Goal: Task Accomplishment & Management: Complete application form

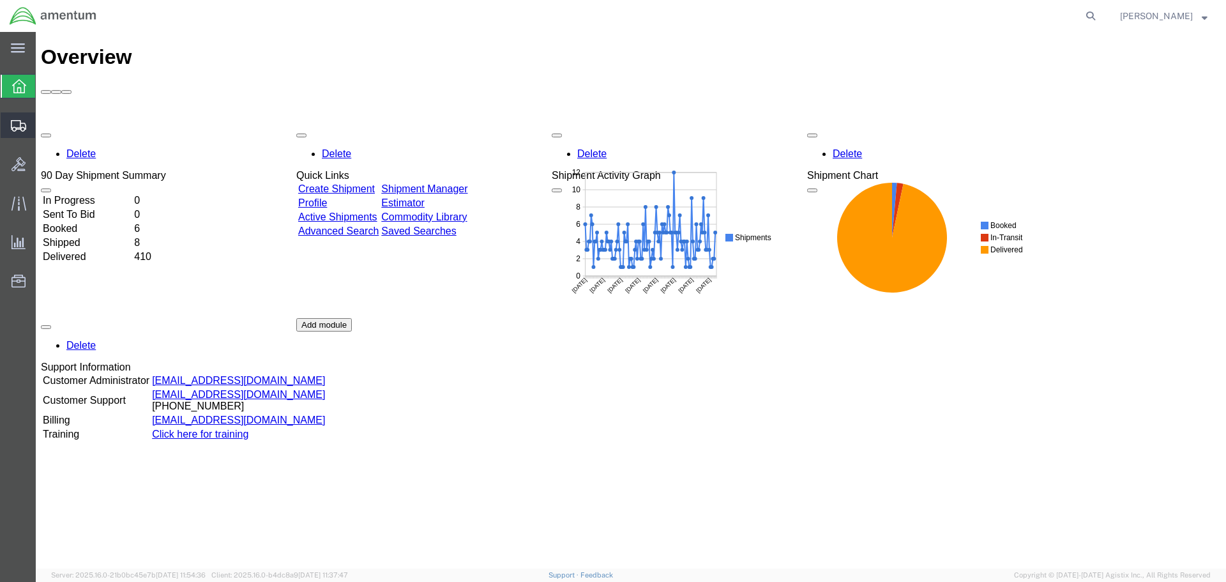
click at [17, 126] on icon at bounding box center [18, 125] width 15 height 11
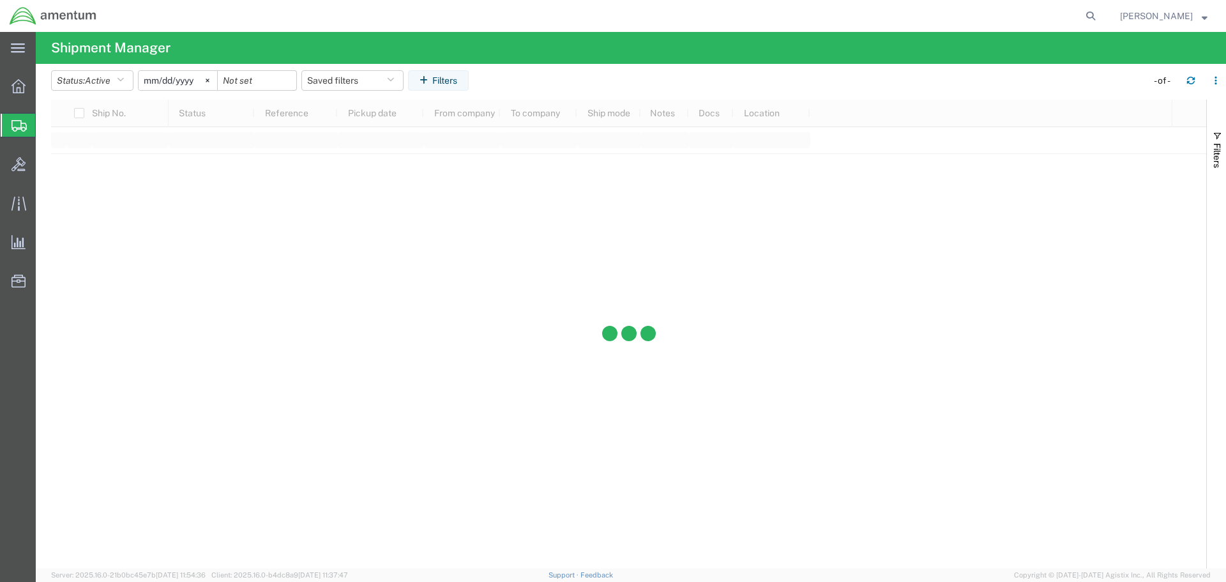
click at [0, 0] on span "Create Shipment" at bounding box center [0, 0] width 0 height 0
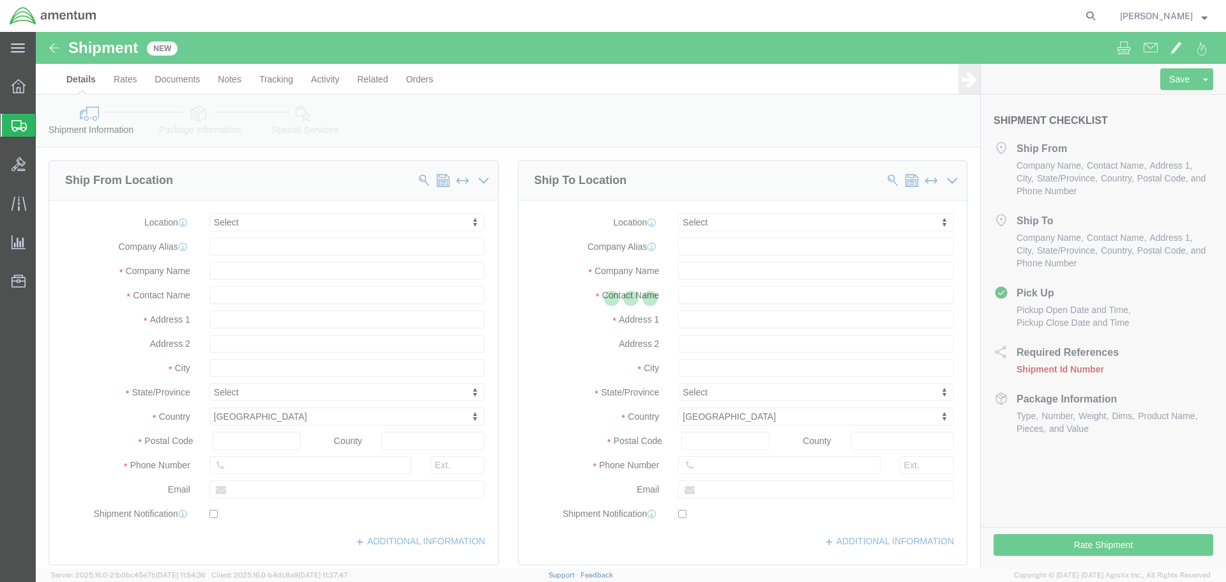
select select
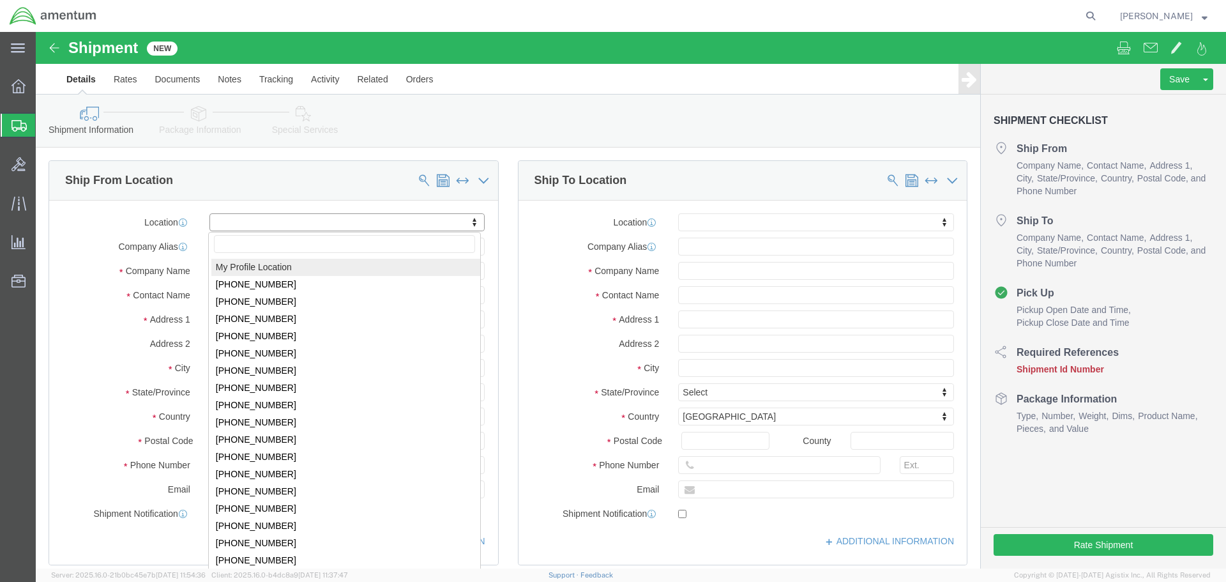
select select "MYPROFILE"
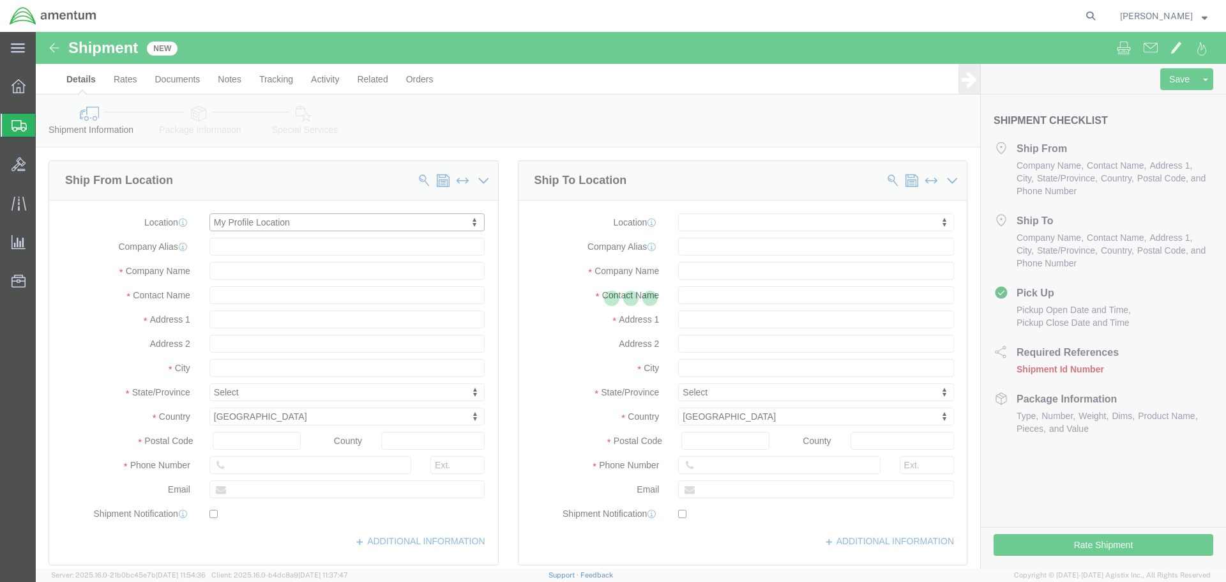
select select "VA"
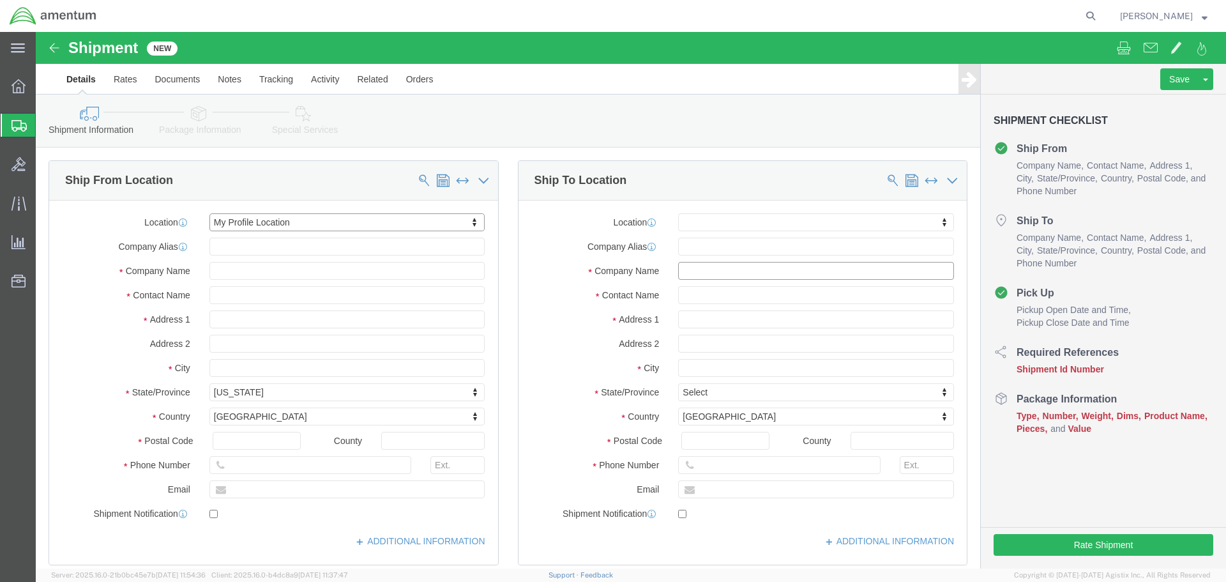
click input "text"
type input "avi"
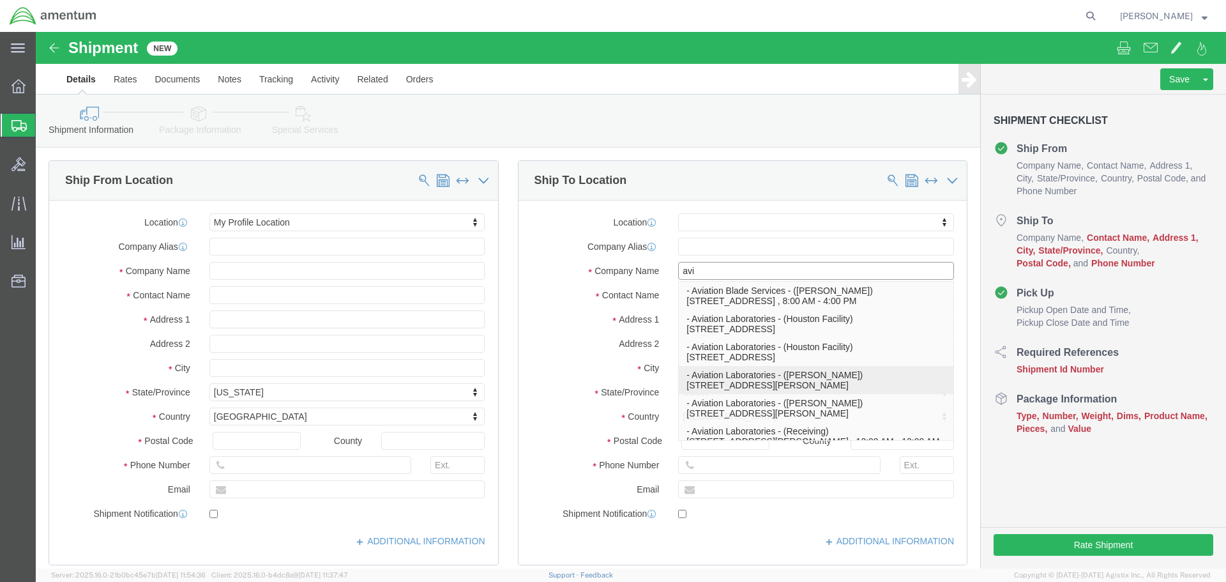
scroll to position [64, 0]
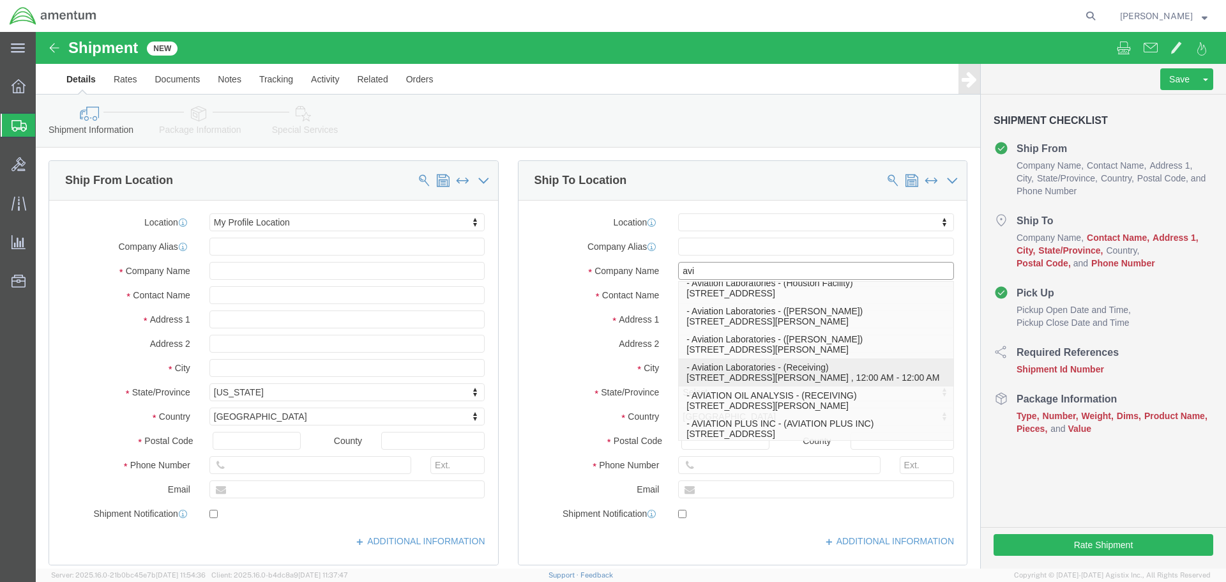
click p "- Aviation Laboratories - (Receiving) [STREET_ADDRESS][PERSON_NAME] , 12:00 AM …"
select select "LA"
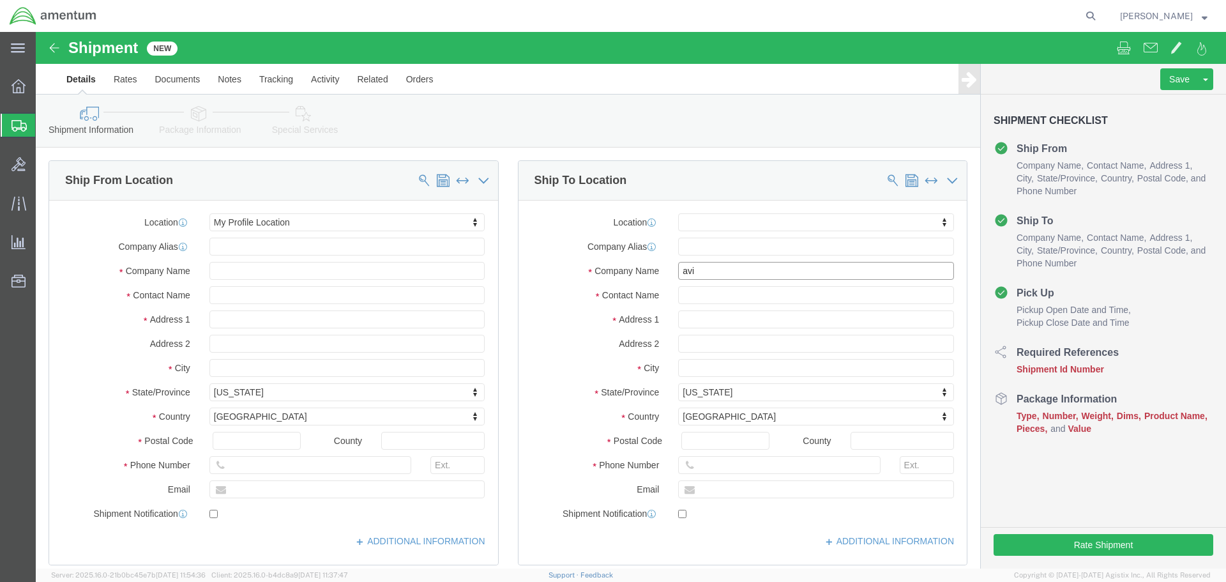
type input "Aviation Laboratories"
click input "text"
click icon
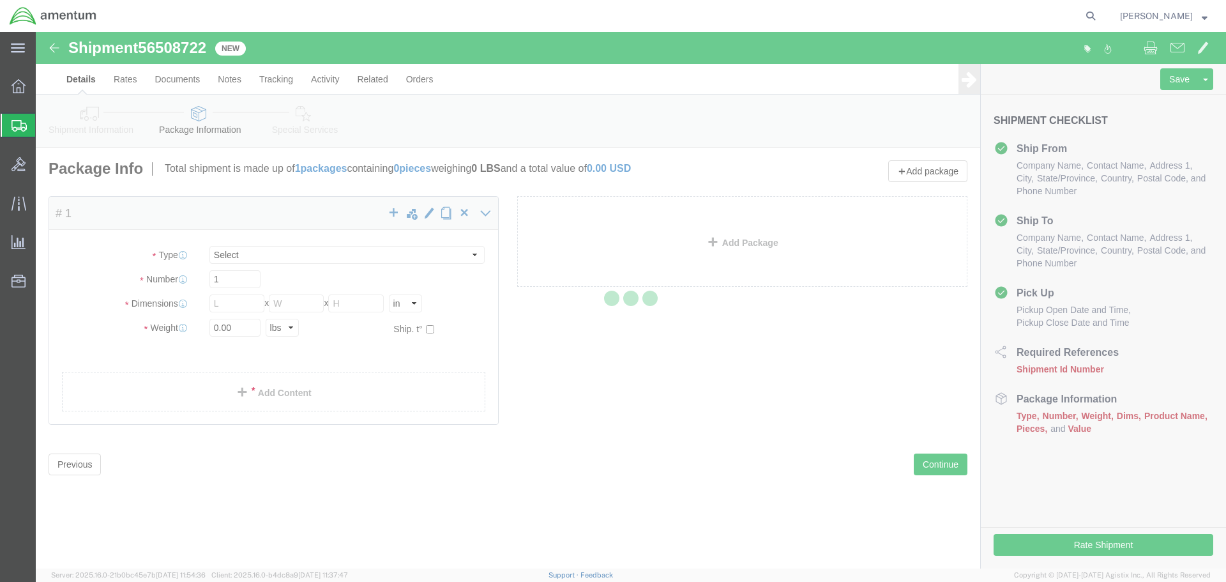
select select "CBOX"
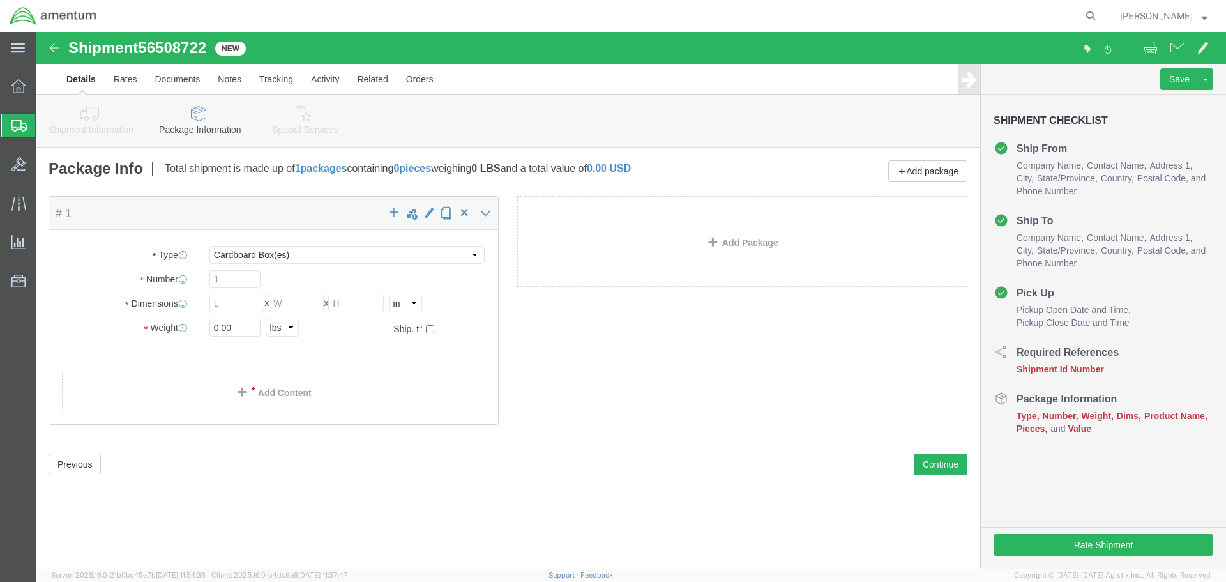
click div "Package Type Select BCK Boxes Bale(s) Basket(s) Bolt(s) Bottle(s) Buckets Bulk …"
click input "text"
type input "11"
type input "2"
type input "13"
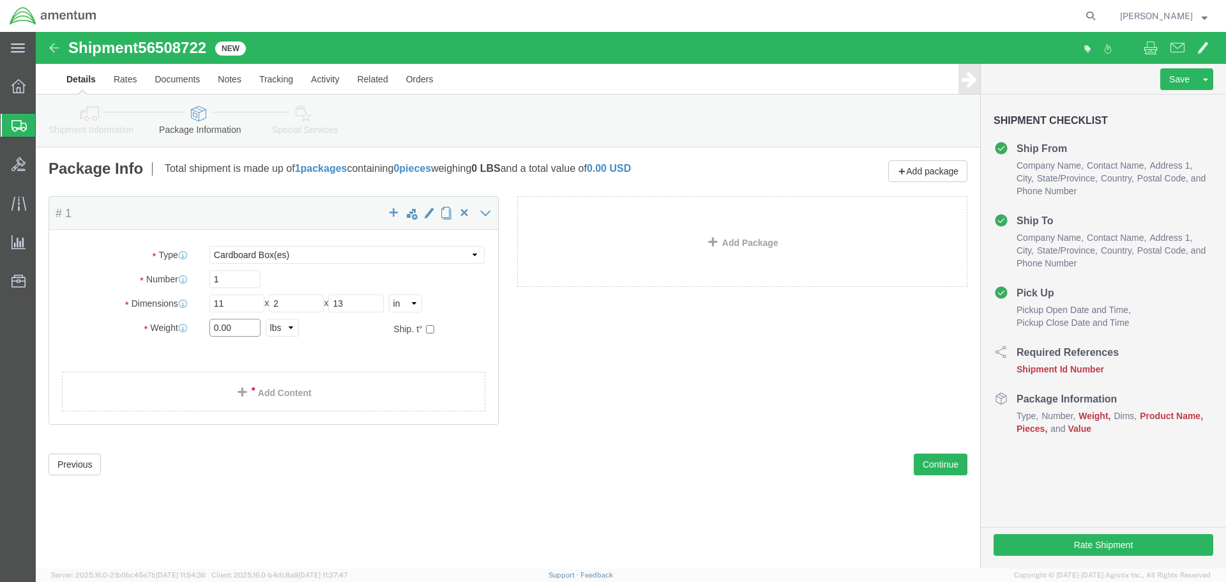
click input "0.00"
type input "0"
type input "1"
click link "Add Content"
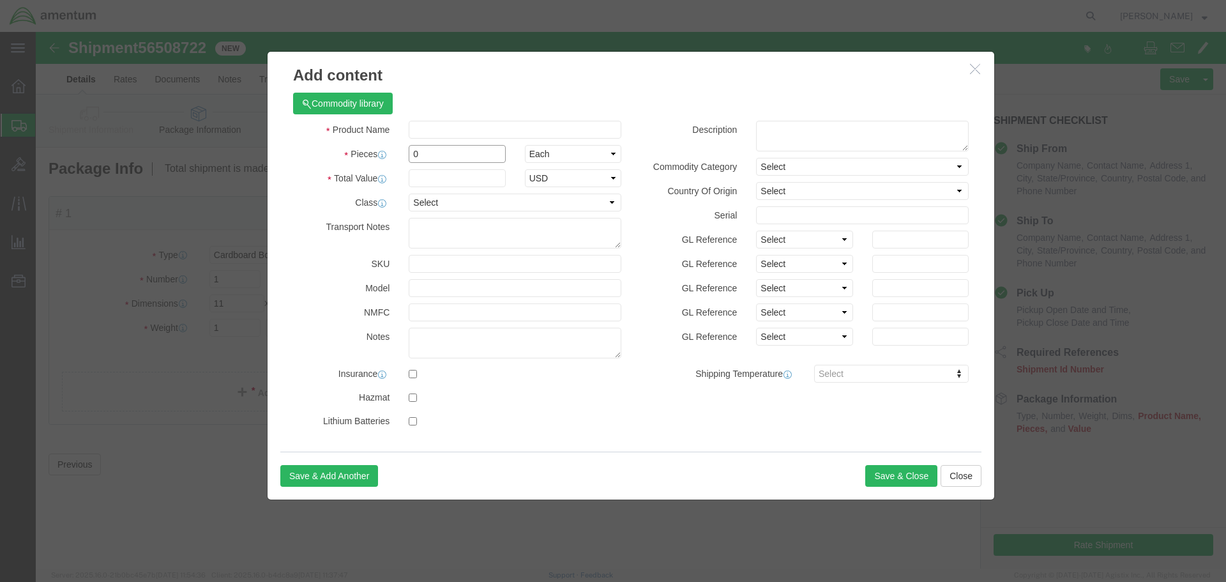
drag, startPoint x: 398, startPoint y: 123, endPoint x: 351, endPoint y: 123, distance: 47.3
click div "Pieces 0 Select Bag Barrels 100Board Feet Bottle Box Blister Pack Carats Can Ca…"
type input "1"
click input "text"
type input "1"
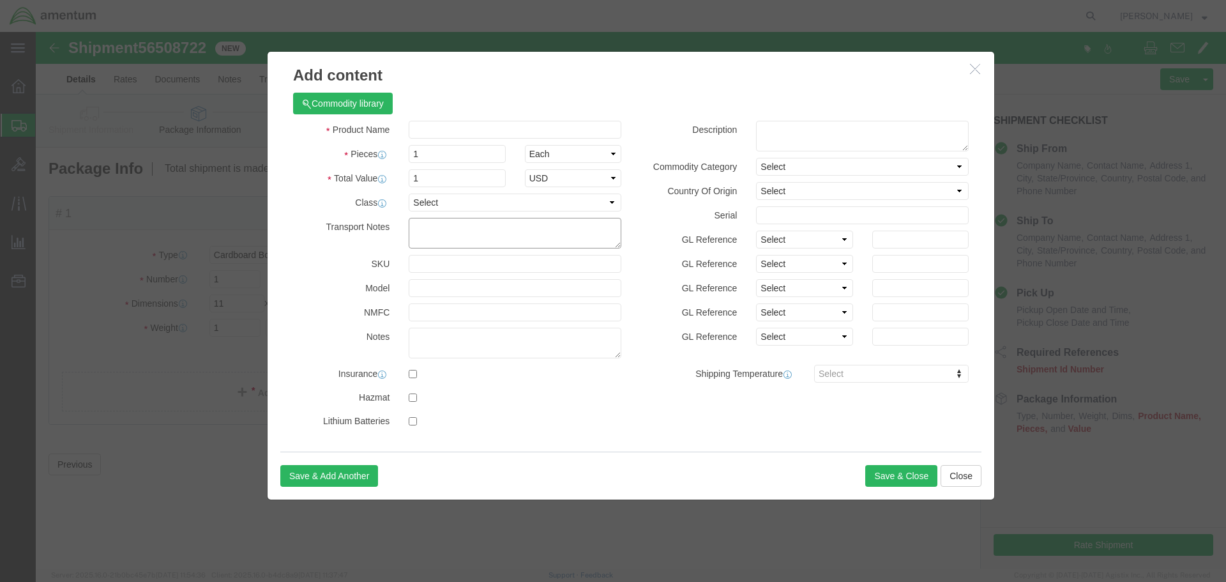
click textarea
click div "Product Name Pieces 1 Select Bag Barrels 100Board Feet Bottle Box Blister Pack …"
click textarea
click input "text"
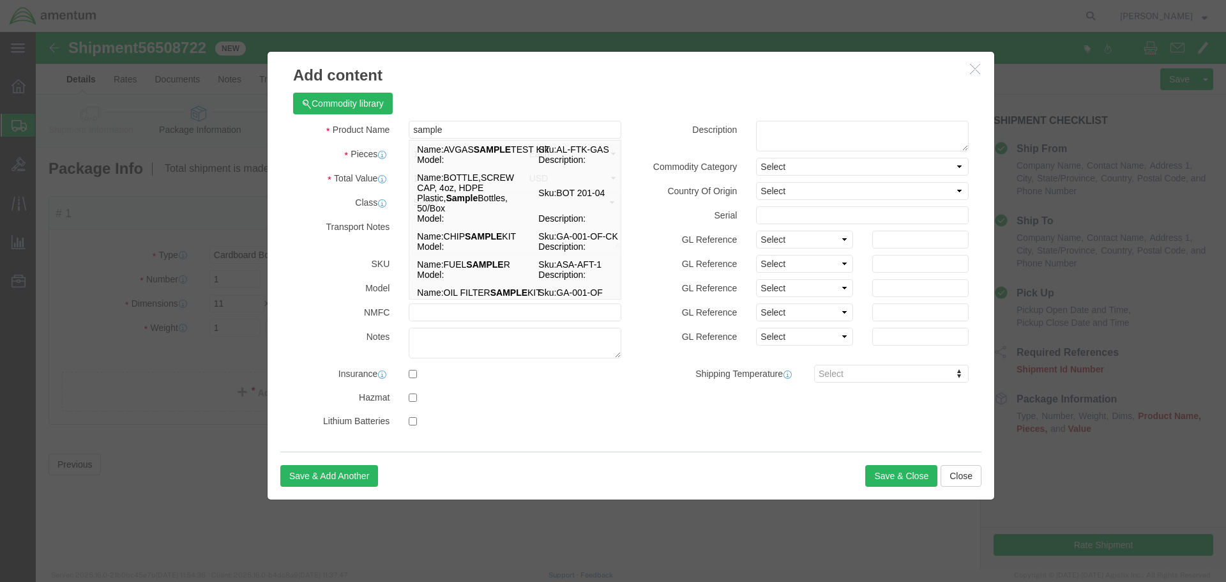
click div "Commodity library"
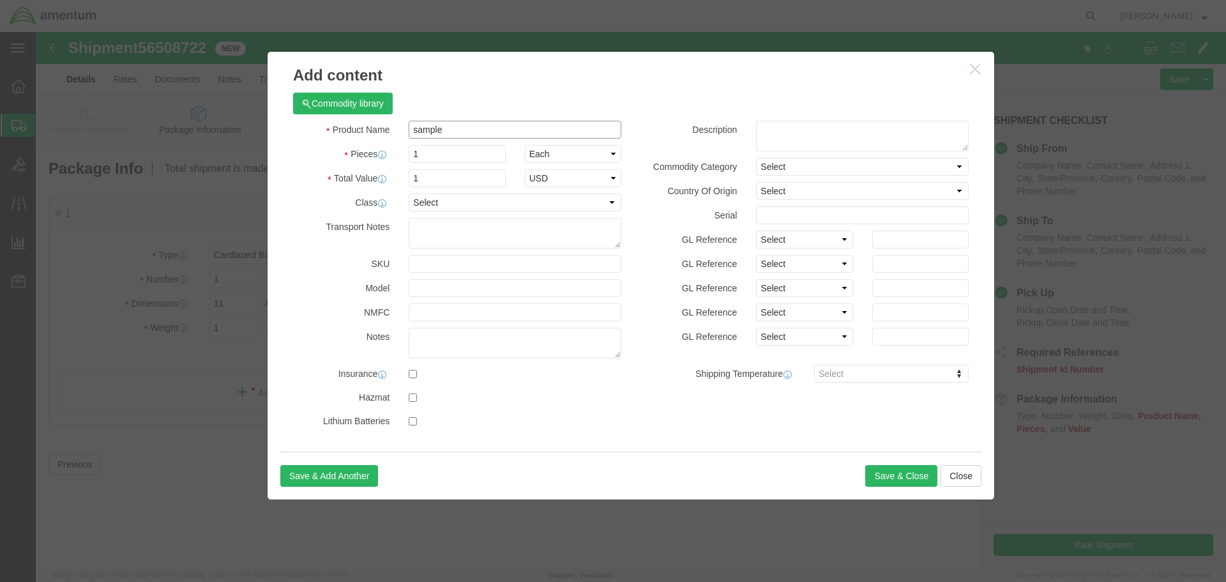
click input "sample"
type input "sample"
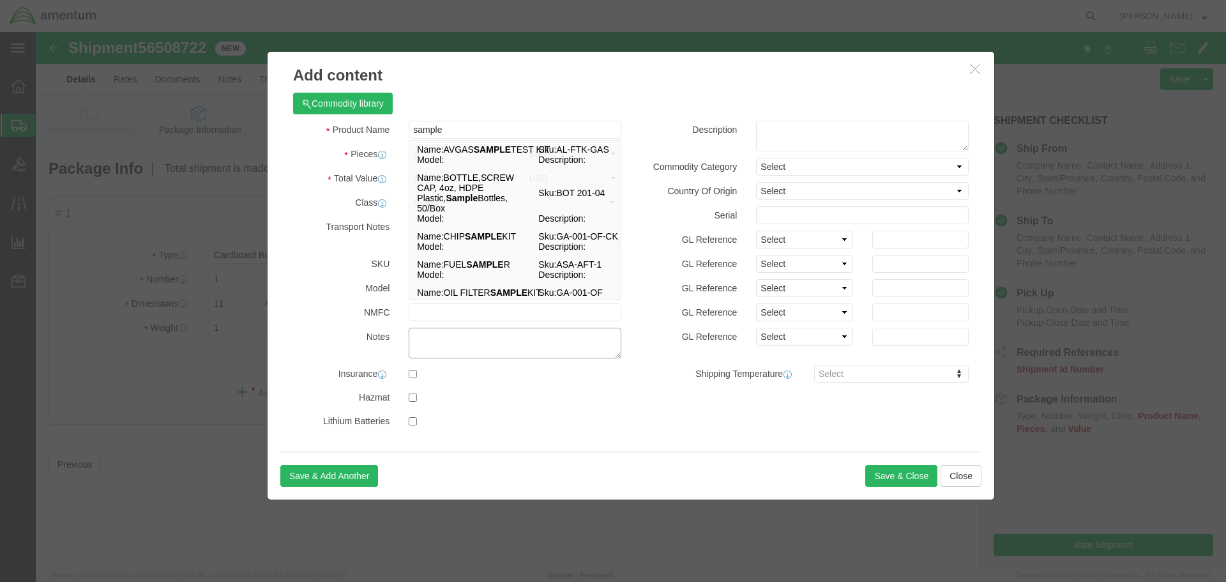
click textarea
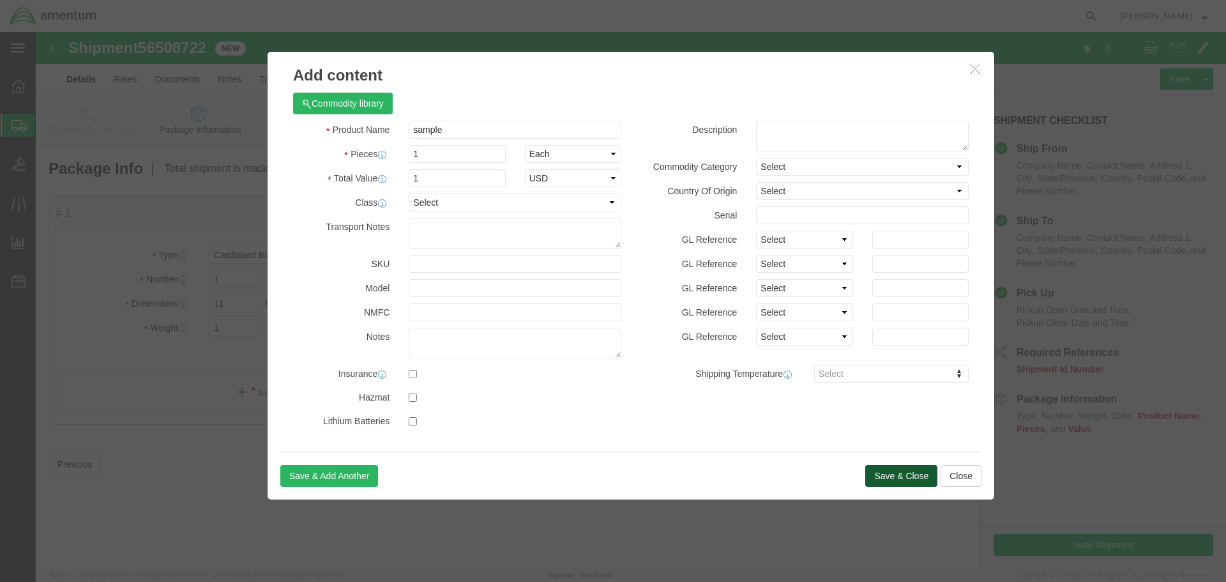
click button "Save & Close"
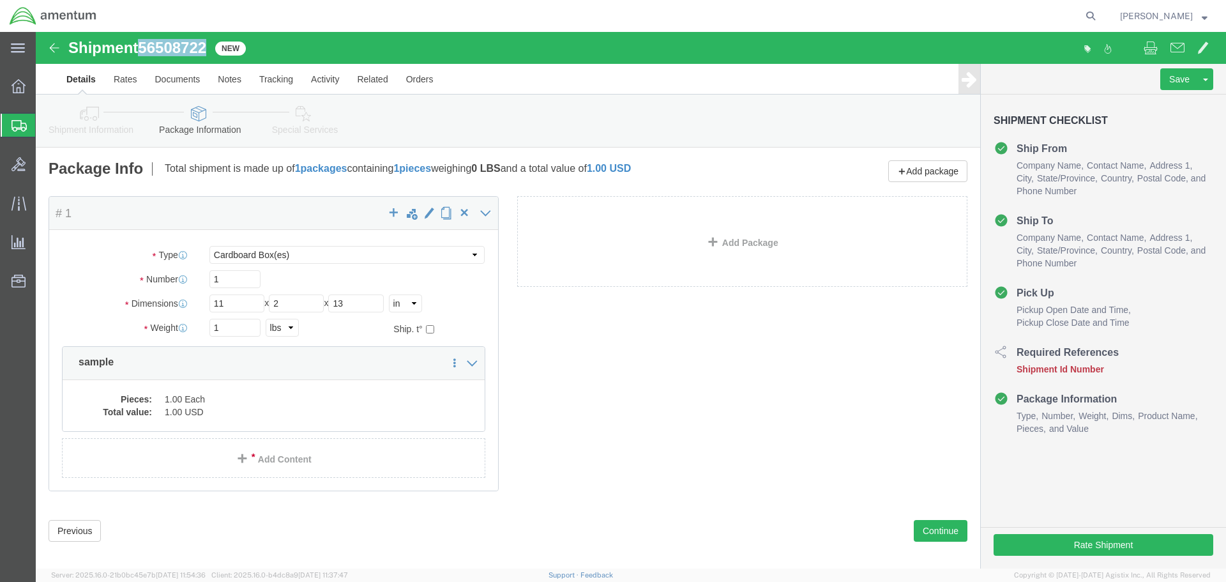
drag, startPoint x: 107, startPoint y: 13, endPoint x: 171, endPoint y: 13, distance: 63.9
click span "56508722"
copy span "56508722"
click at [18, 203] on icon at bounding box center [18, 203] width 15 height 14
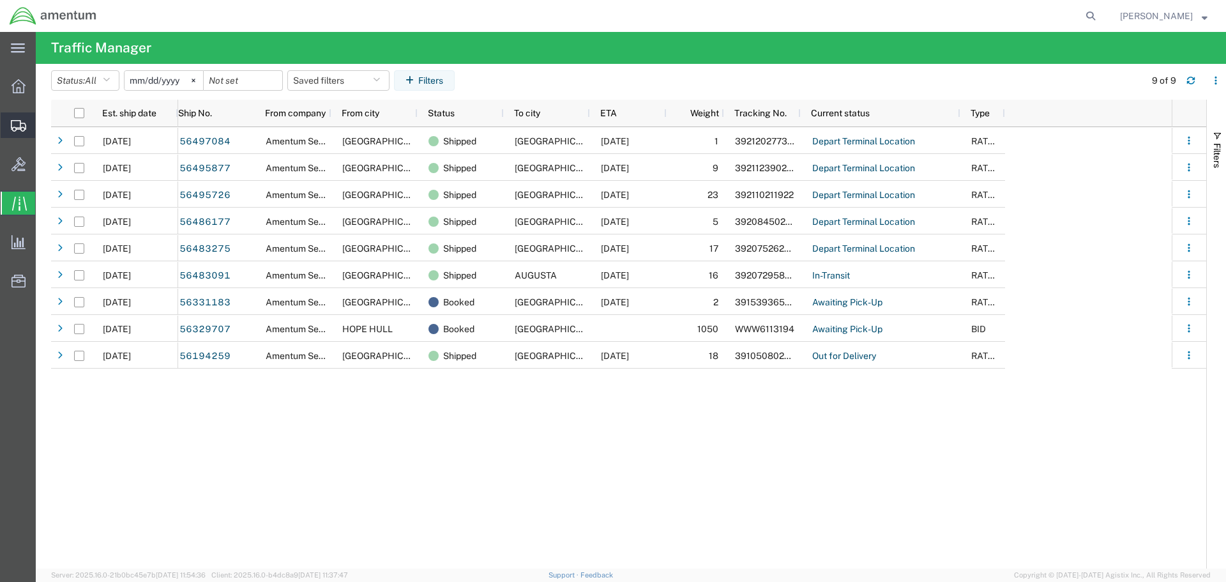
click at [19, 126] on icon at bounding box center [18, 125] width 15 height 11
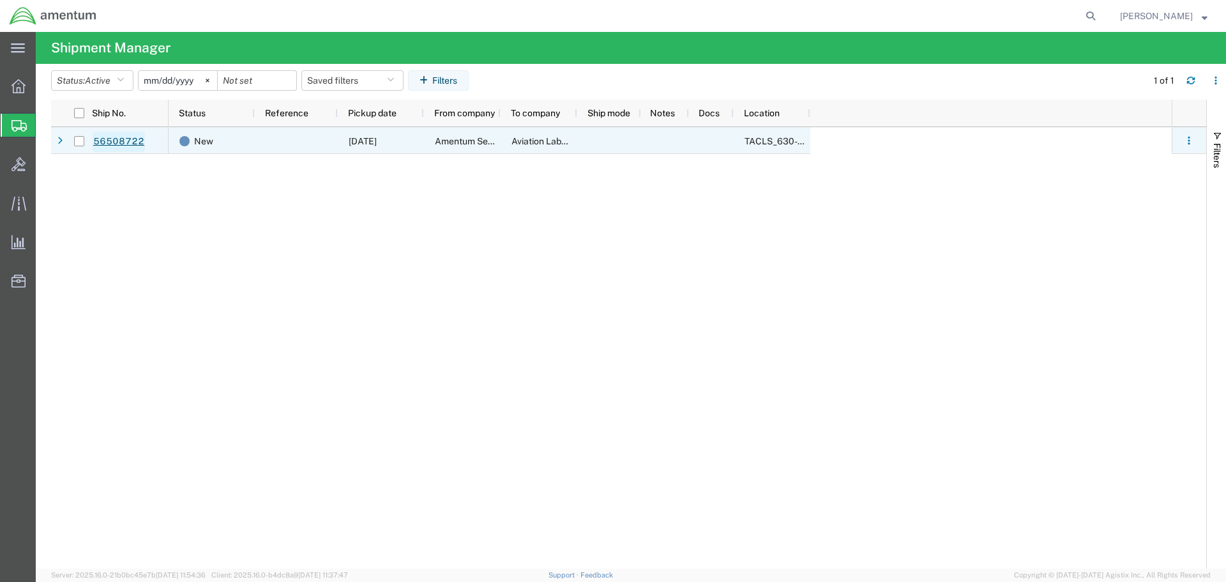
click at [123, 143] on link "56508722" at bounding box center [119, 142] width 52 height 20
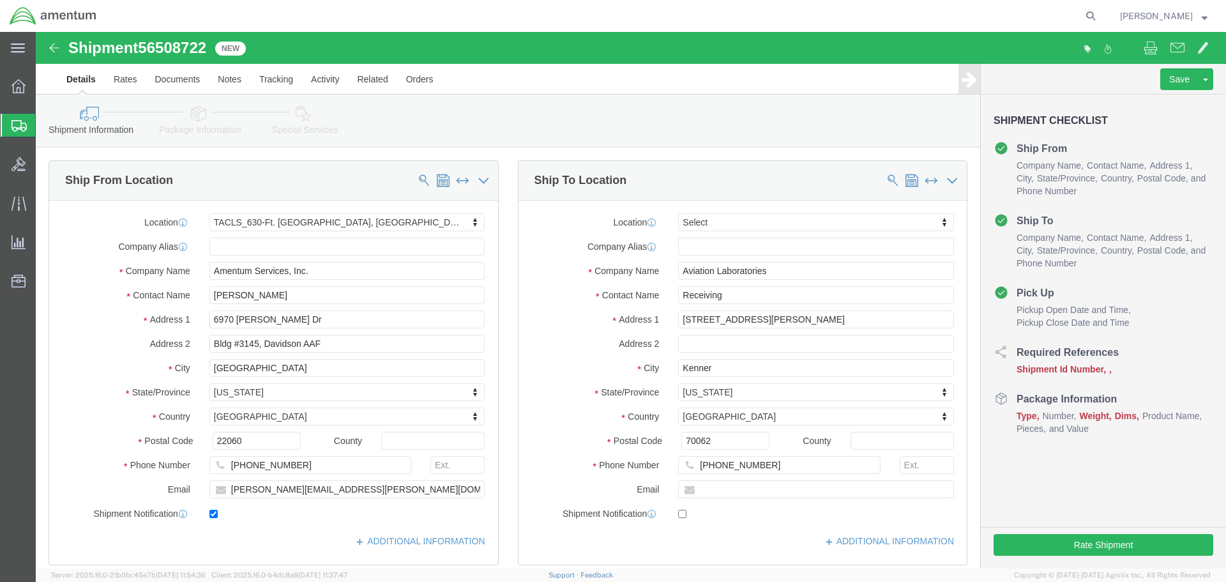
select select "42715"
select select
drag, startPoint x: 108, startPoint y: 20, endPoint x: 173, endPoint y: 20, distance: 65.1
click span "56508722"
copy span "56508722"
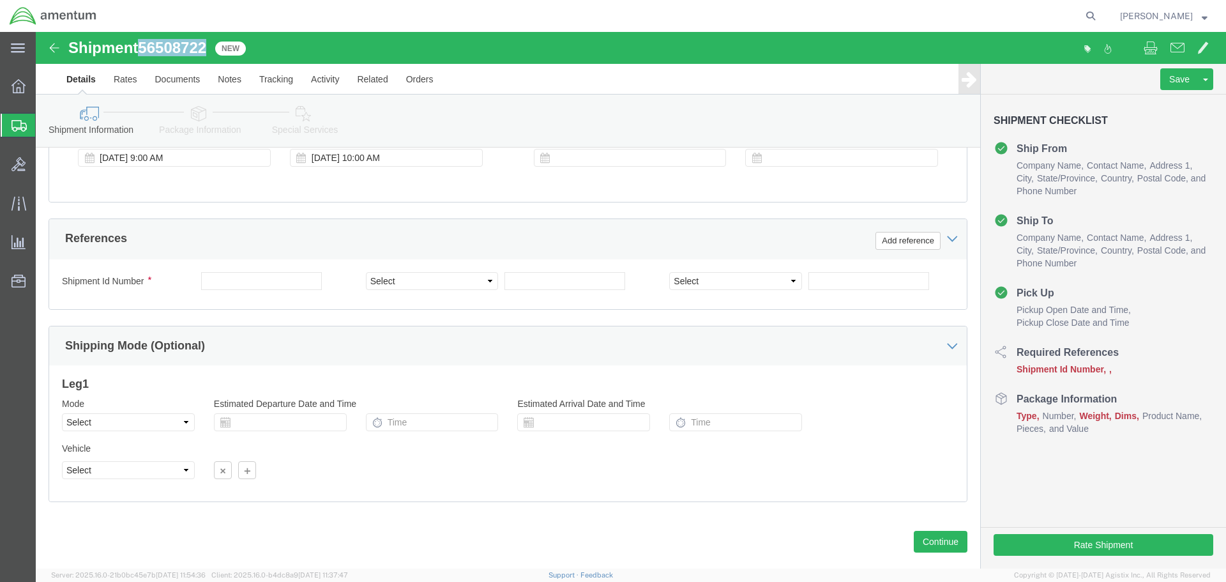
scroll to position [560, 0]
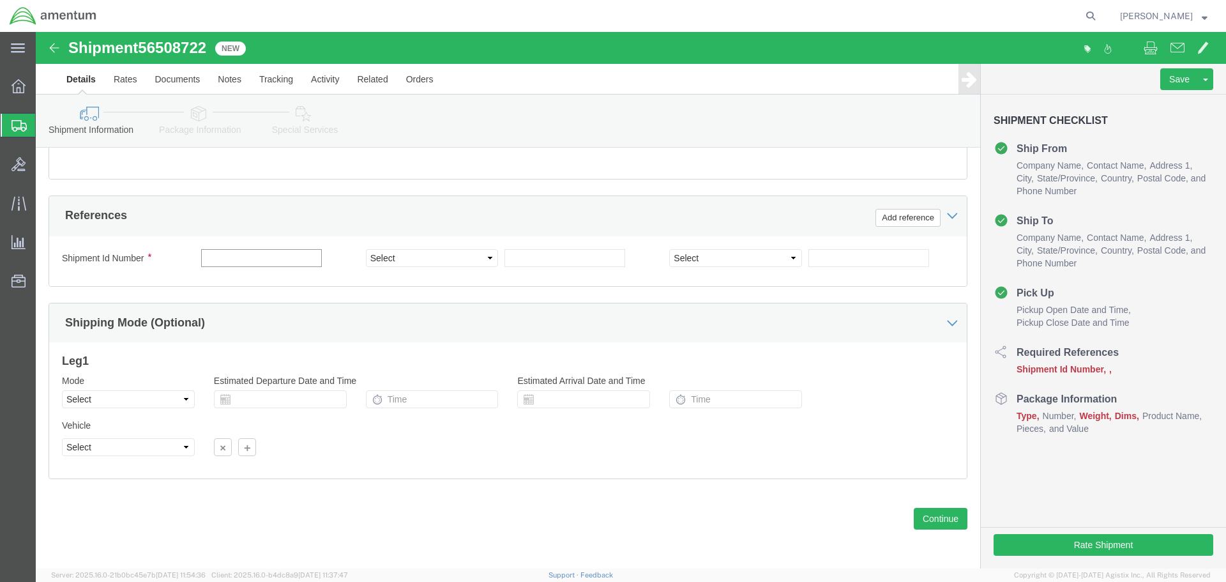
paste input "56508722"
type input "56508722"
click div "Mode Select Air Less than Truckload Multi-Leg Ocean Freight Rail Small Parcel T…"
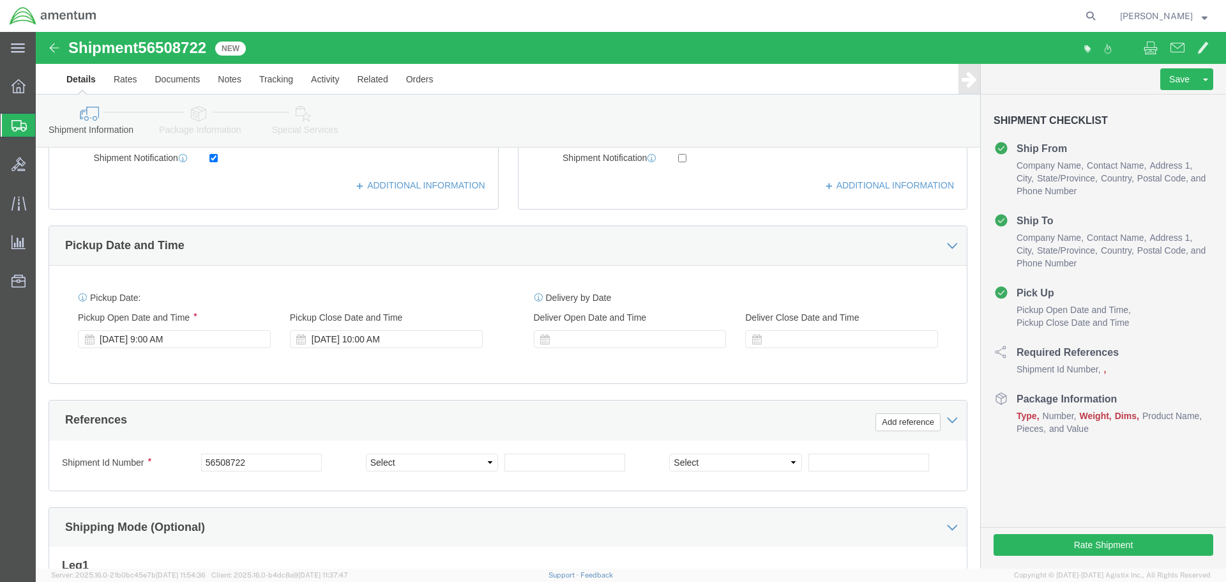
scroll to position [305, 0]
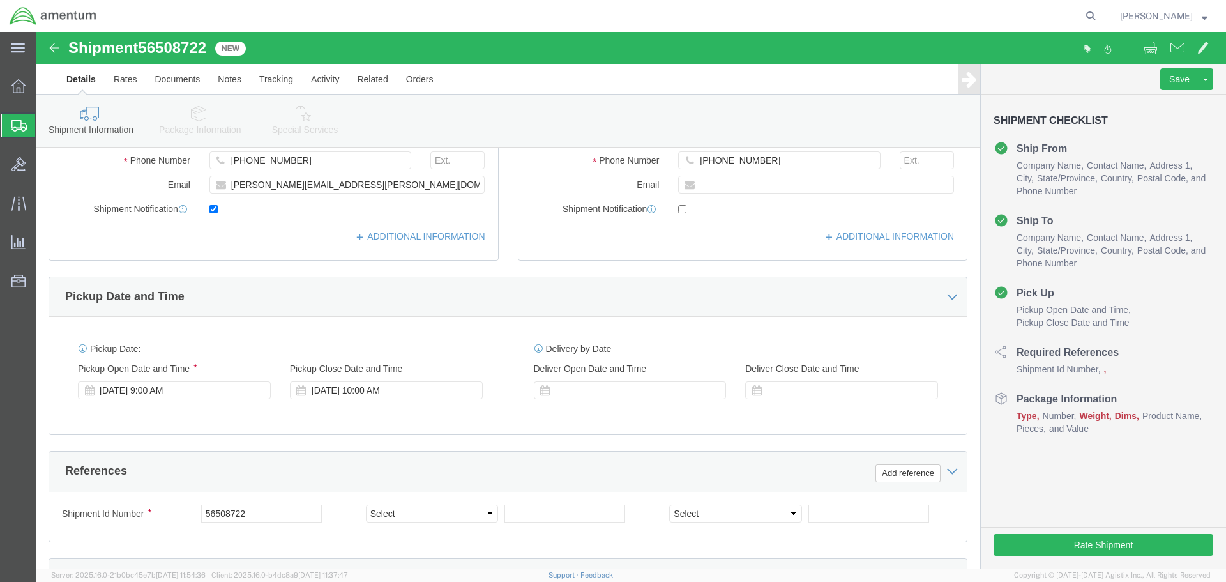
click icon
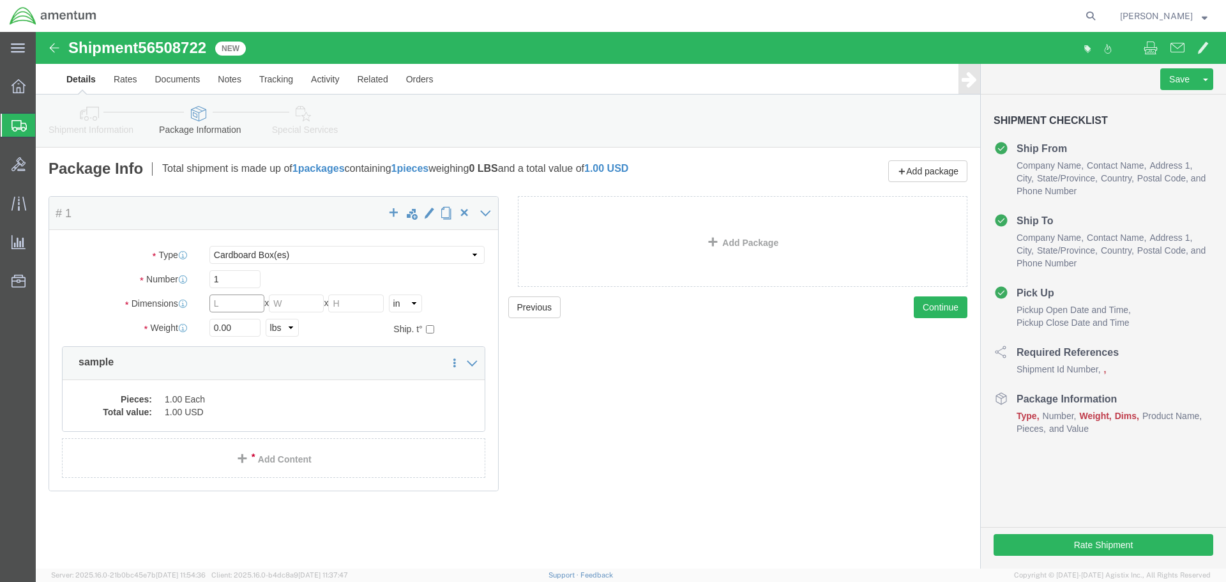
click input "text"
type input "11"
type input "2"
type input "13"
click div "Previous Continue"
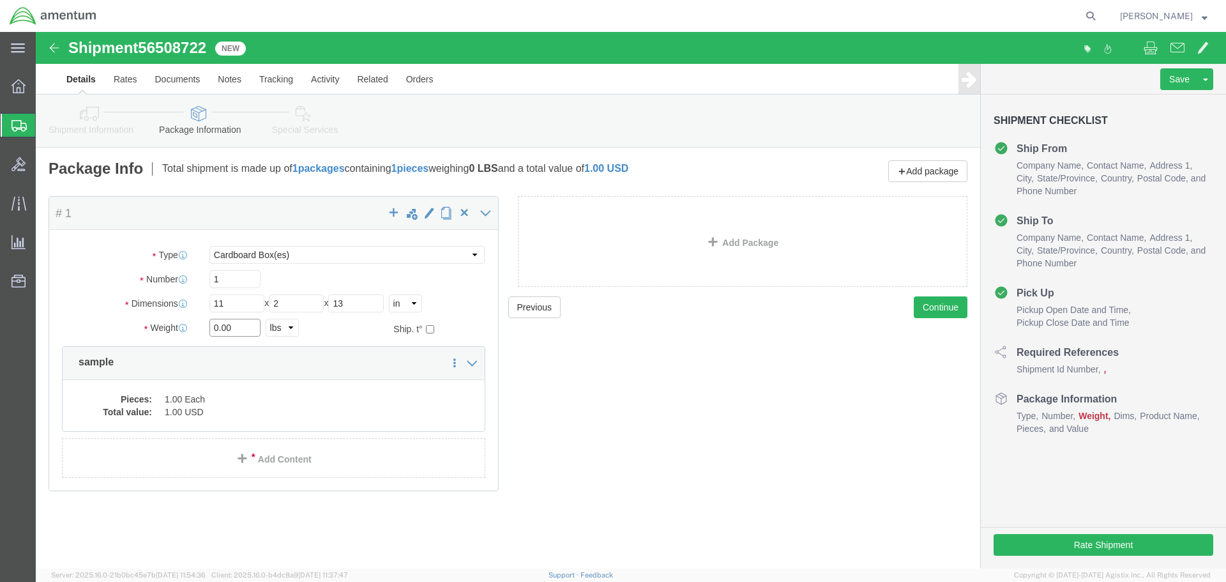
drag, startPoint x: 217, startPoint y: 296, endPoint x: 132, endPoint y: 297, distance: 84.9
click div "Weight 0.00 Select kgs lbs Ship. t°"
type input "1"
click div "Package Type Select BCK Boxes Bale(s) Basket(s) Bolt(s) Bottle(s) Buckets Bulk …"
click button "Continue"
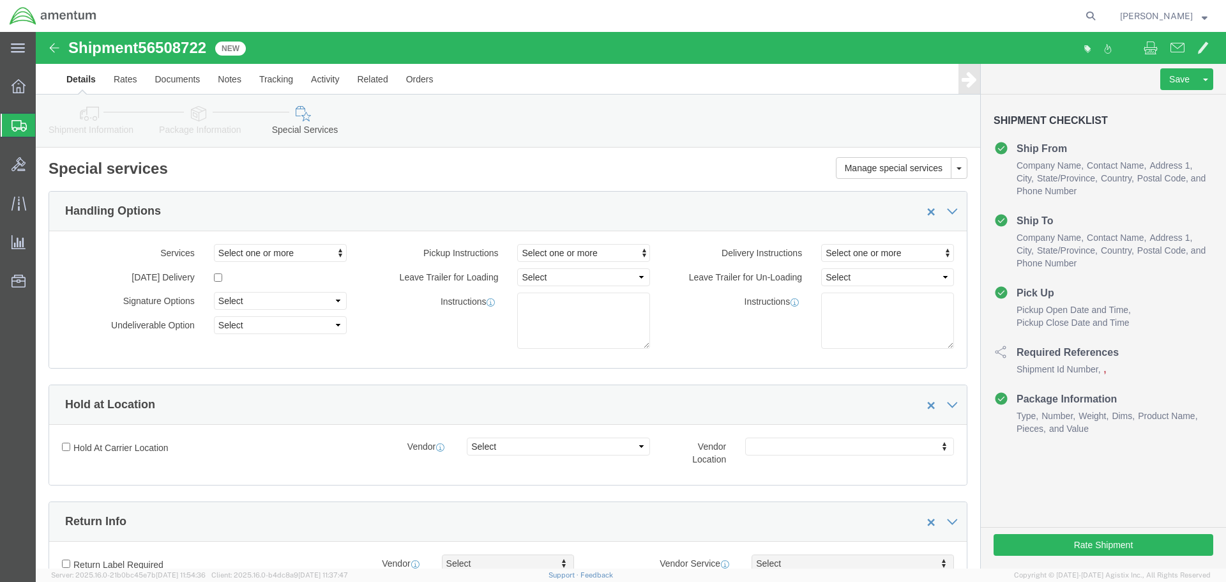
click icon
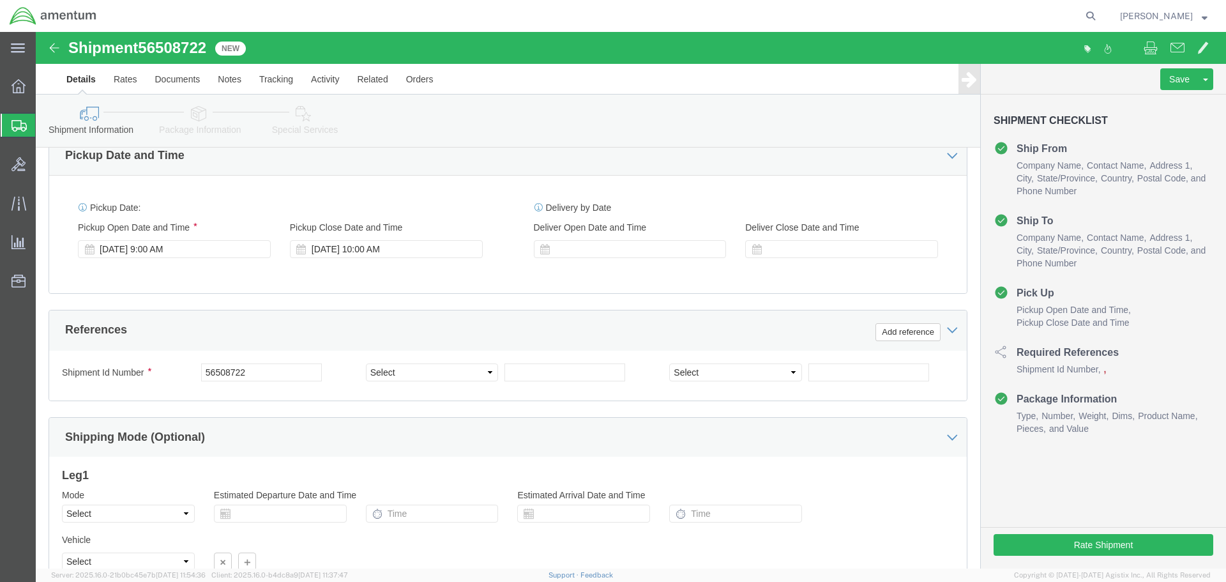
scroll to position [447, 0]
click button "Rate Shipment"
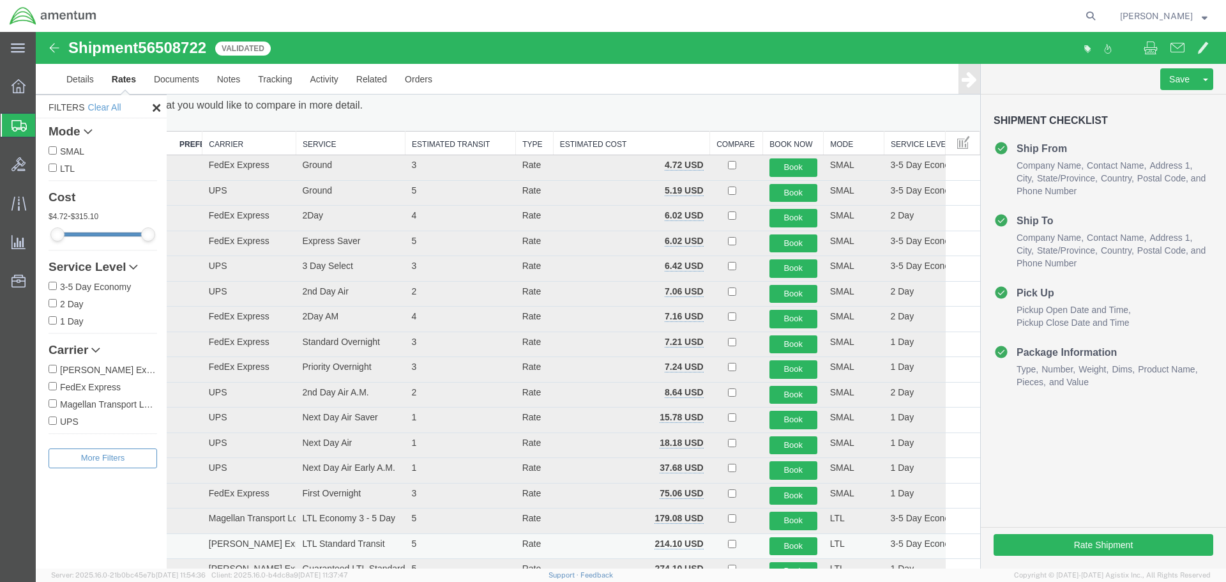
scroll to position [0, 0]
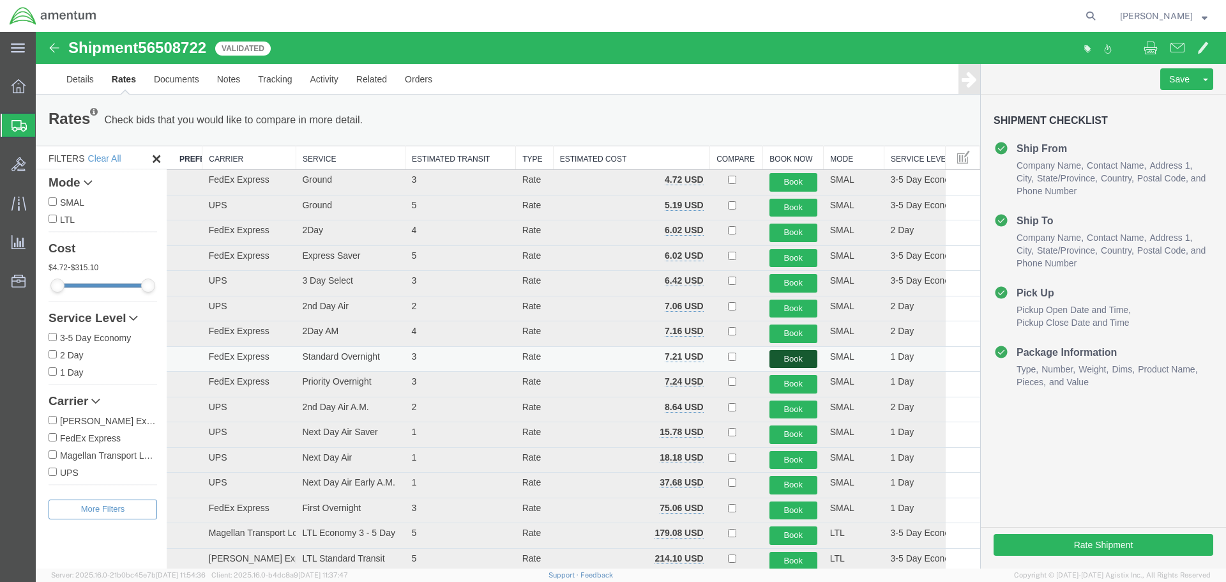
click at [786, 359] on button "Book" at bounding box center [794, 359] width 48 height 19
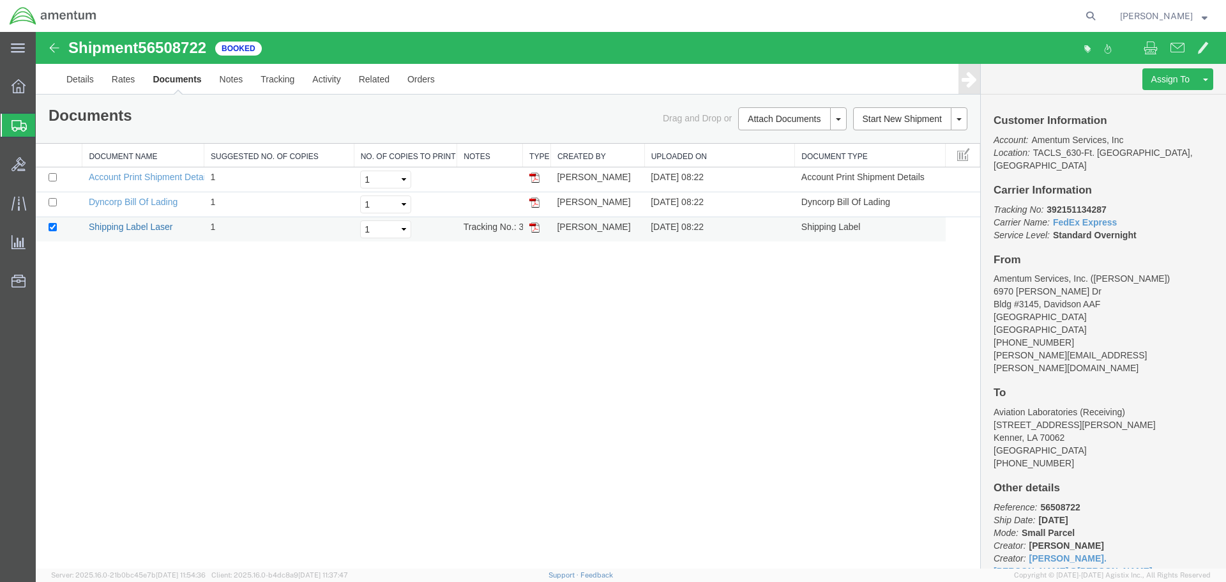
click at [119, 227] on link "Shipping Label Laser" at bounding box center [131, 227] width 84 height 10
click at [133, 201] on link "Dyncorp Bill Of Lading" at bounding box center [133, 202] width 89 height 10
